Goal: Find specific page/section: Find specific page/section

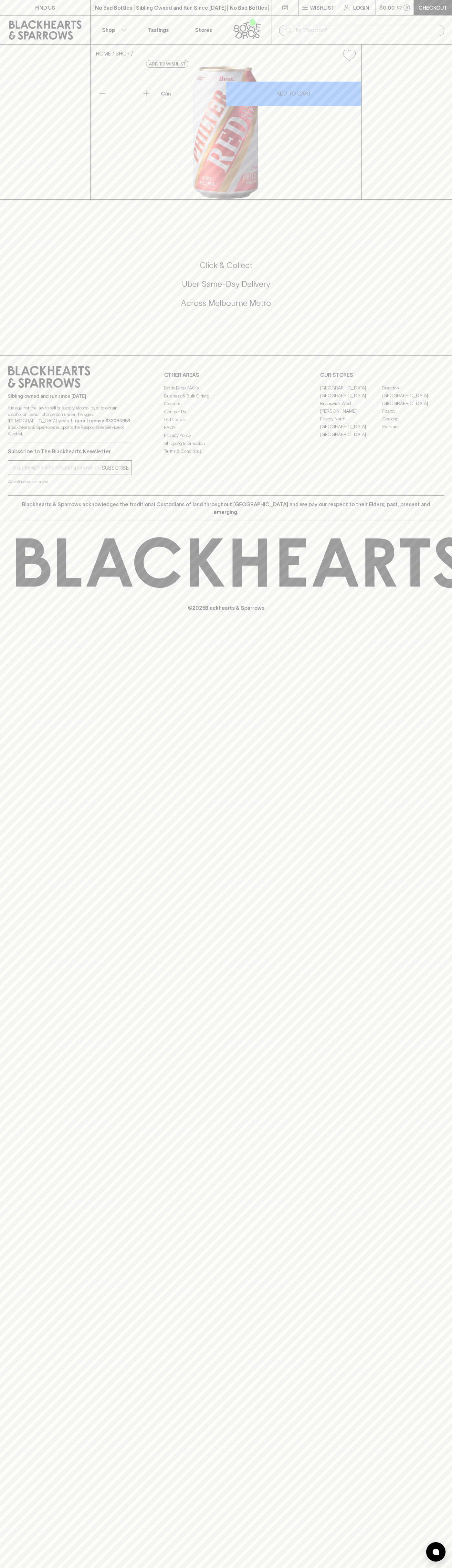
click at [190, 30] on link "Stores" at bounding box center [203, 29] width 45 height 29
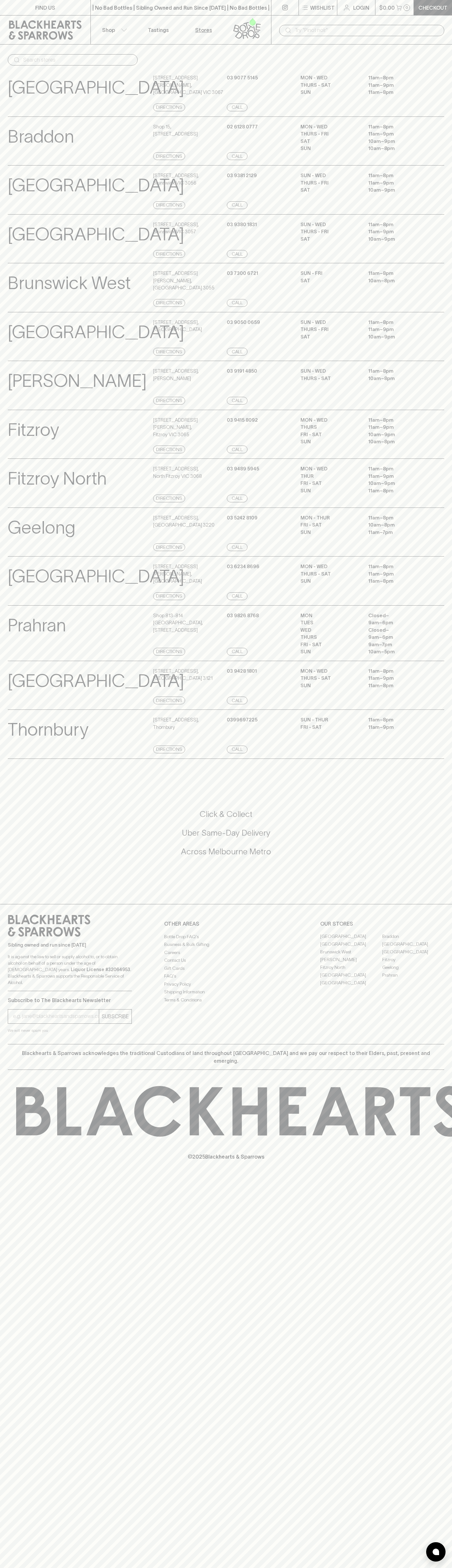
click at [445, 1488] on div "FIND US | No Bad Bottles | Sibling Owned and Run Since [DATE] | No Bad Bottles …" at bounding box center [226, 784] width 452 height 1568
click at [203, 1567] on html "FIND US | No Bad Bottles | Sibling Owned and Run Since [DATE] | No Bad Bottles …" at bounding box center [226, 784] width 452 height 1568
click at [22, 253] on div "Brunswick East View Store Details" at bounding box center [80, 239] width 144 height 37
